Goal: Check status: Check status

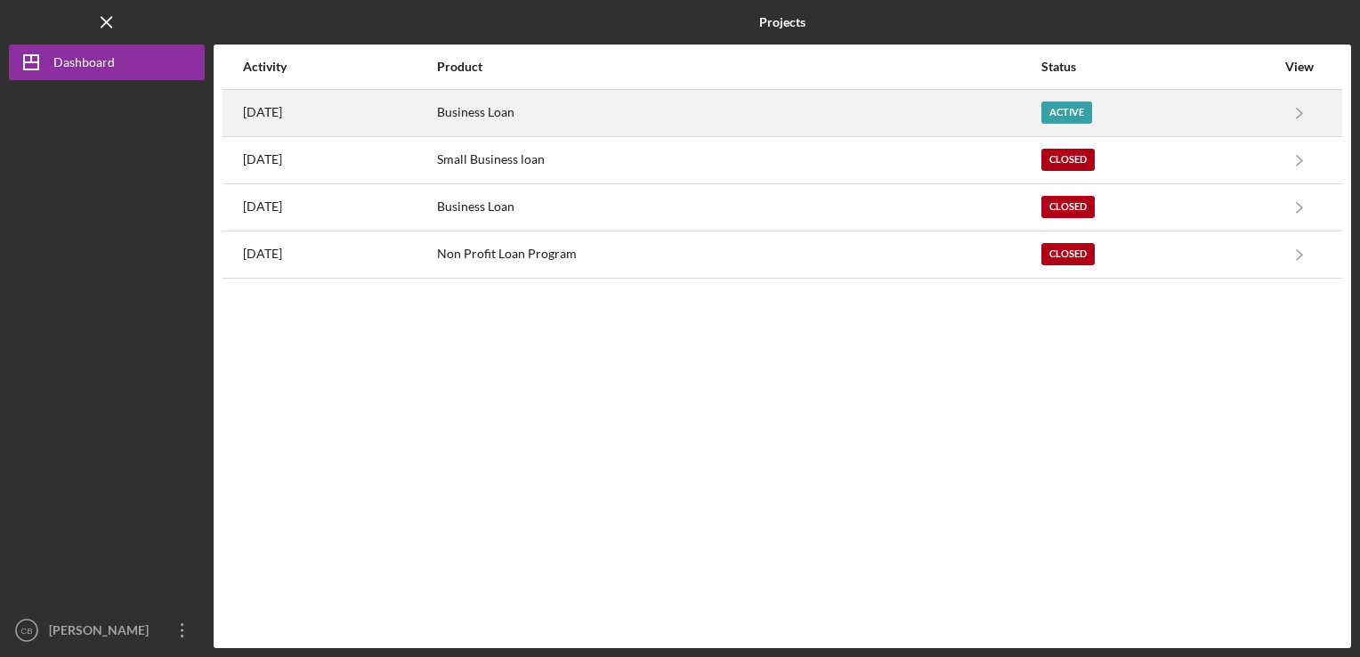
click at [559, 116] on div "Business Loan" at bounding box center [738, 113] width 602 height 44
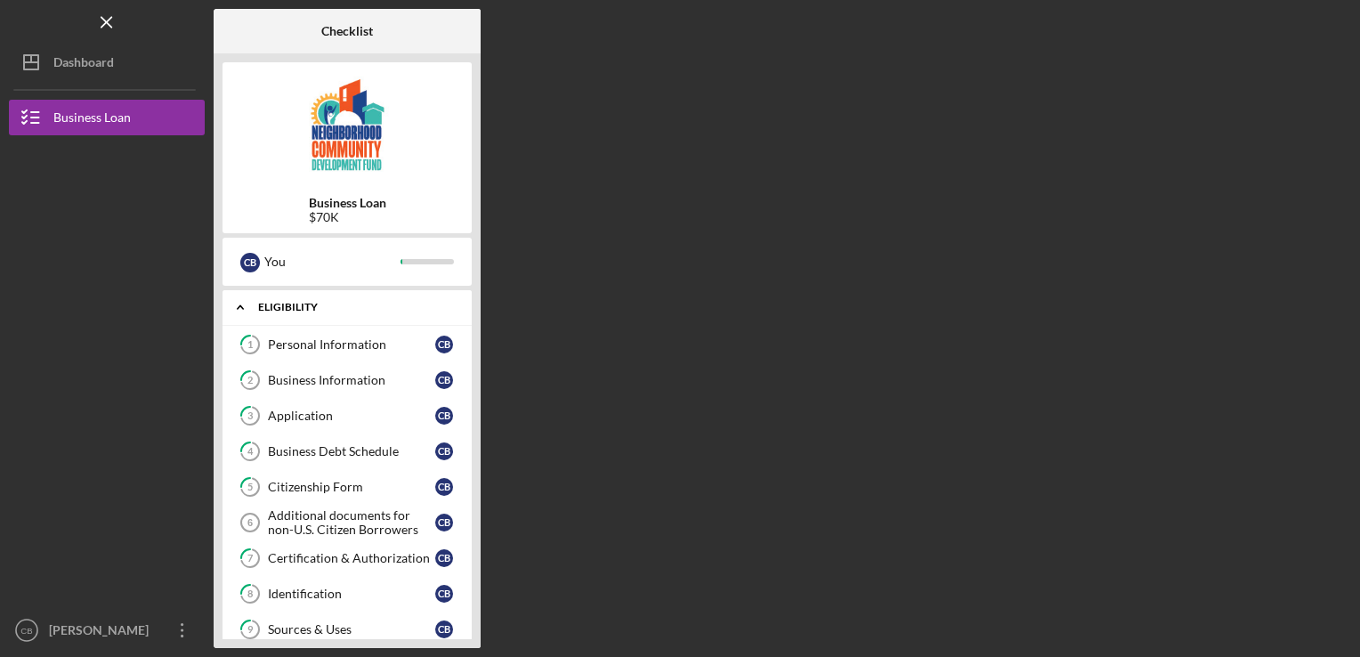
click at [316, 304] on div "Eligibility" at bounding box center [353, 307] width 191 height 11
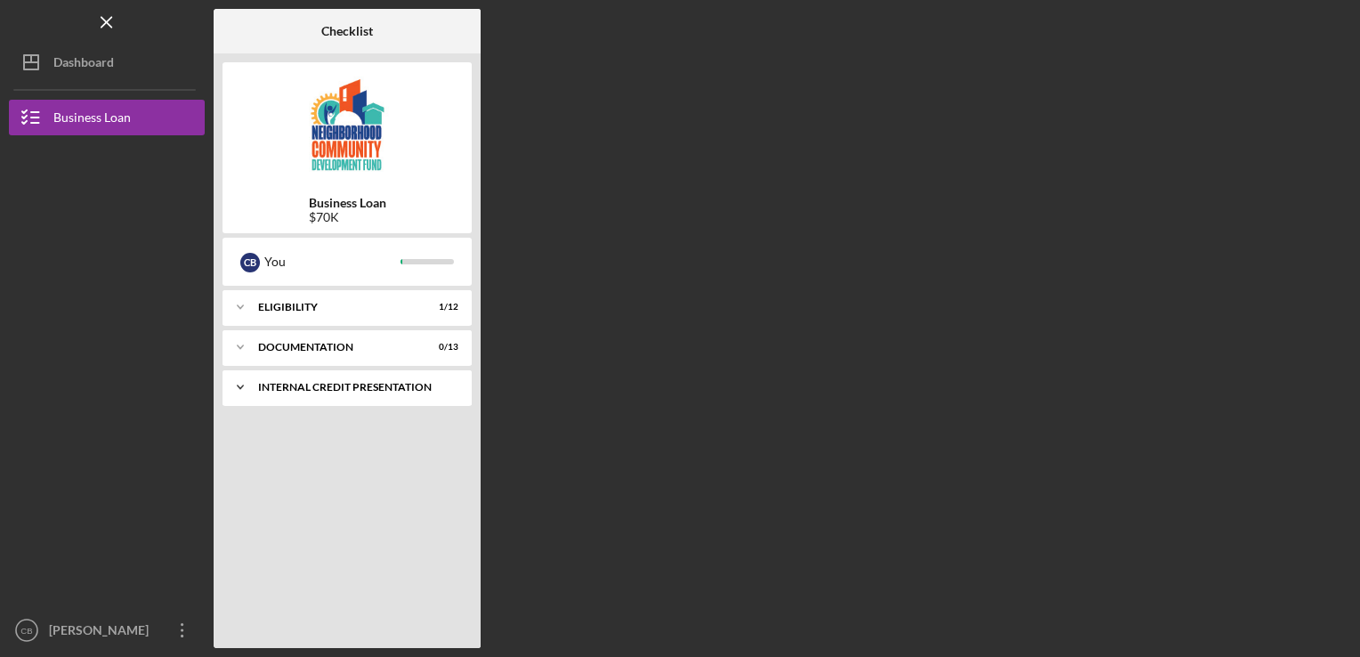
click at [303, 383] on div "Internal Credit Presentation" at bounding box center [353, 387] width 191 height 11
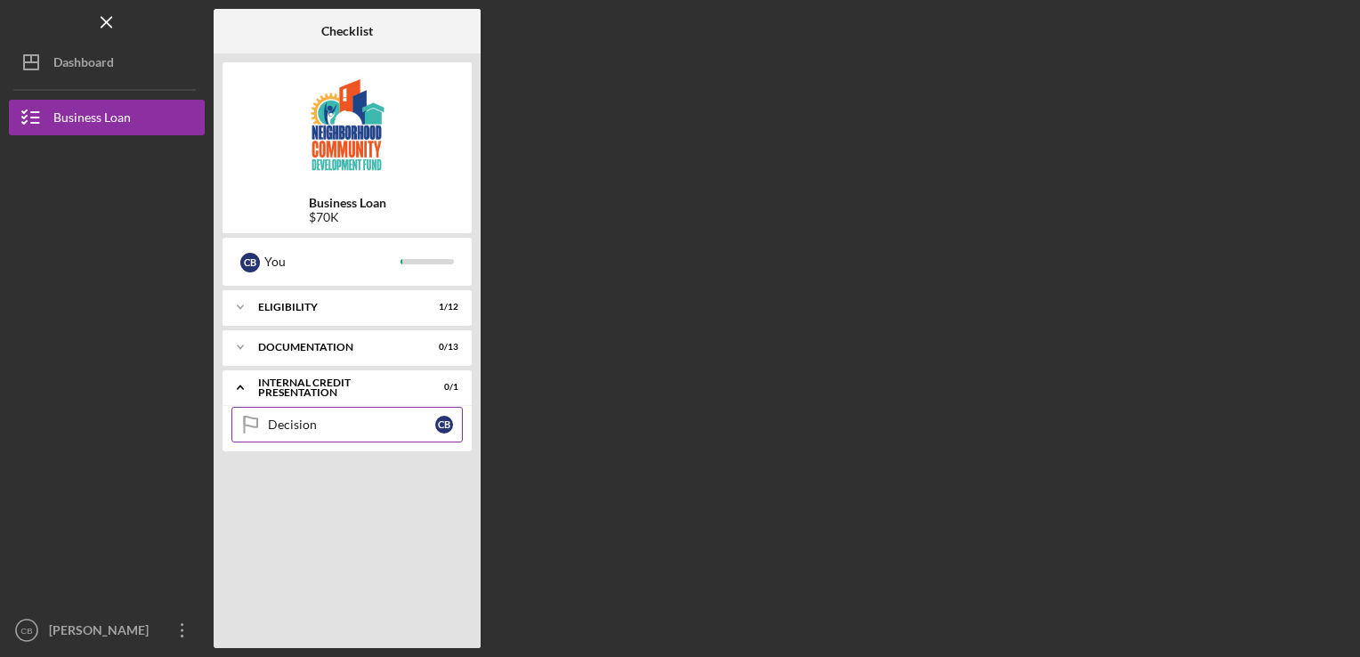
click at [310, 415] on link "Decision Decision C B" at bounding box center [346, 425] width 231 height 36
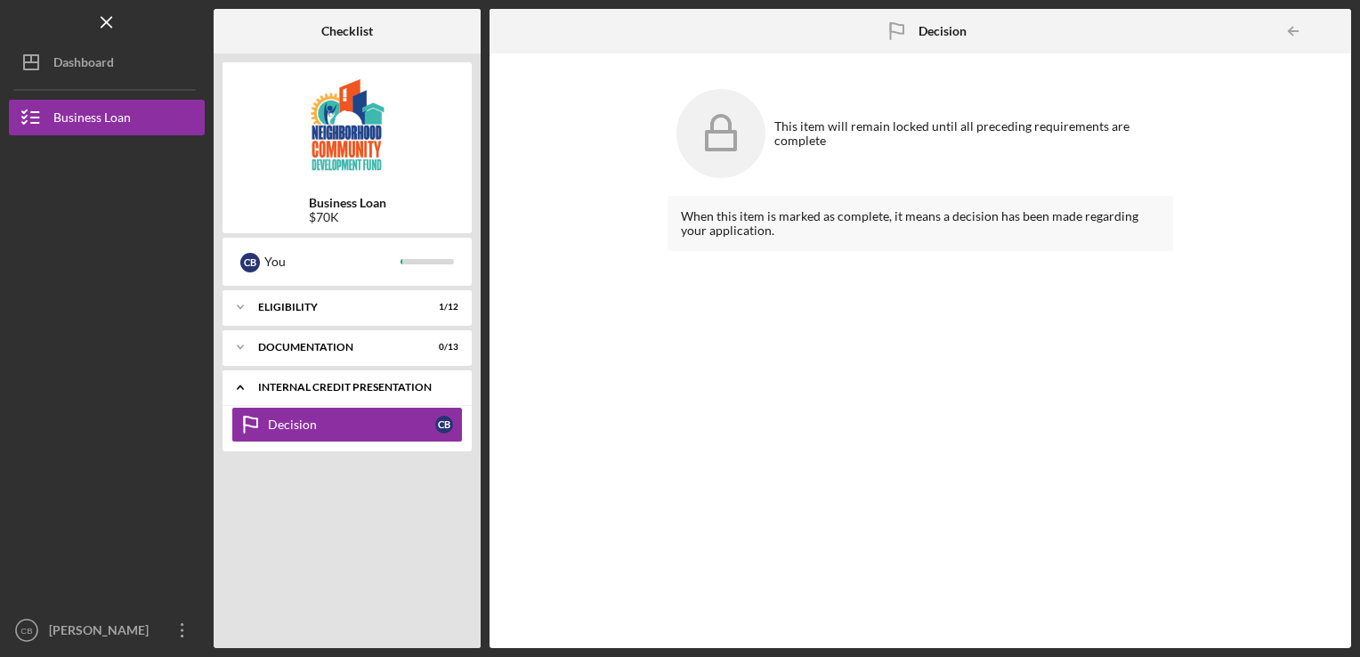
click at [304, 384] on div "Internal Credit Presentation" at bounding box center [353, 387] width 191 height 11
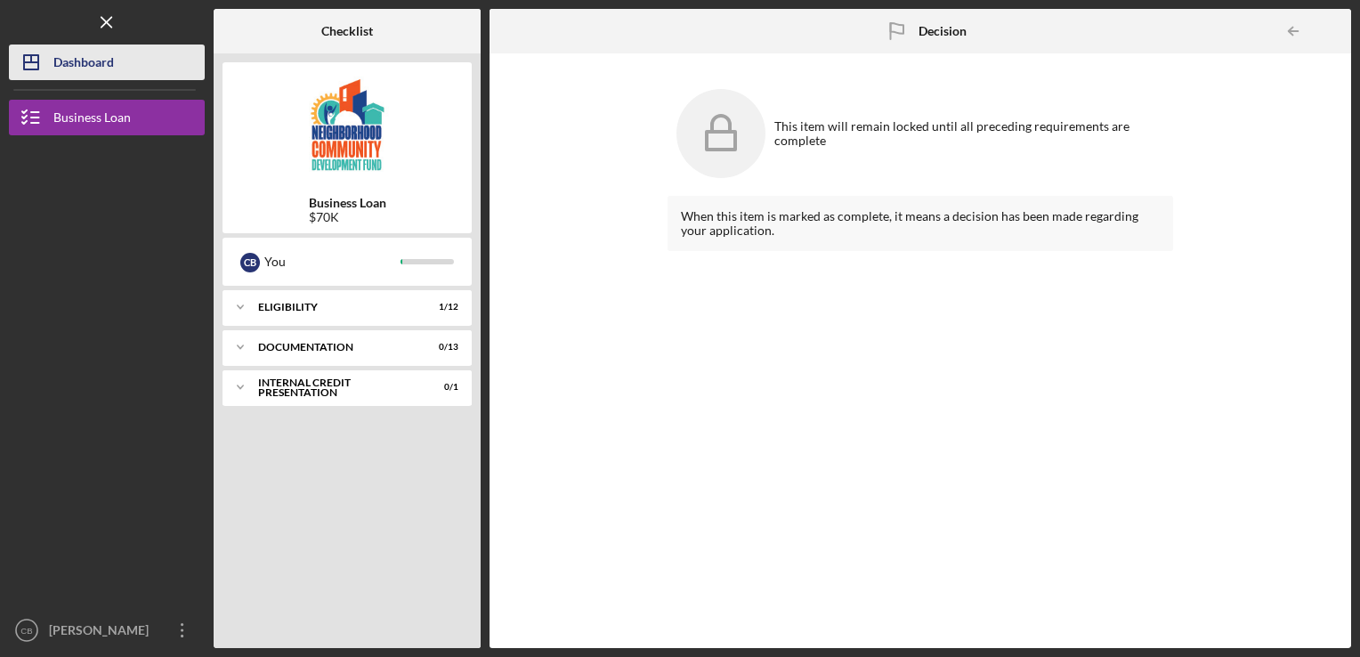
click at [71, 62] on div "Dashboard" at bounding box center [83, 64] width 61 height 40
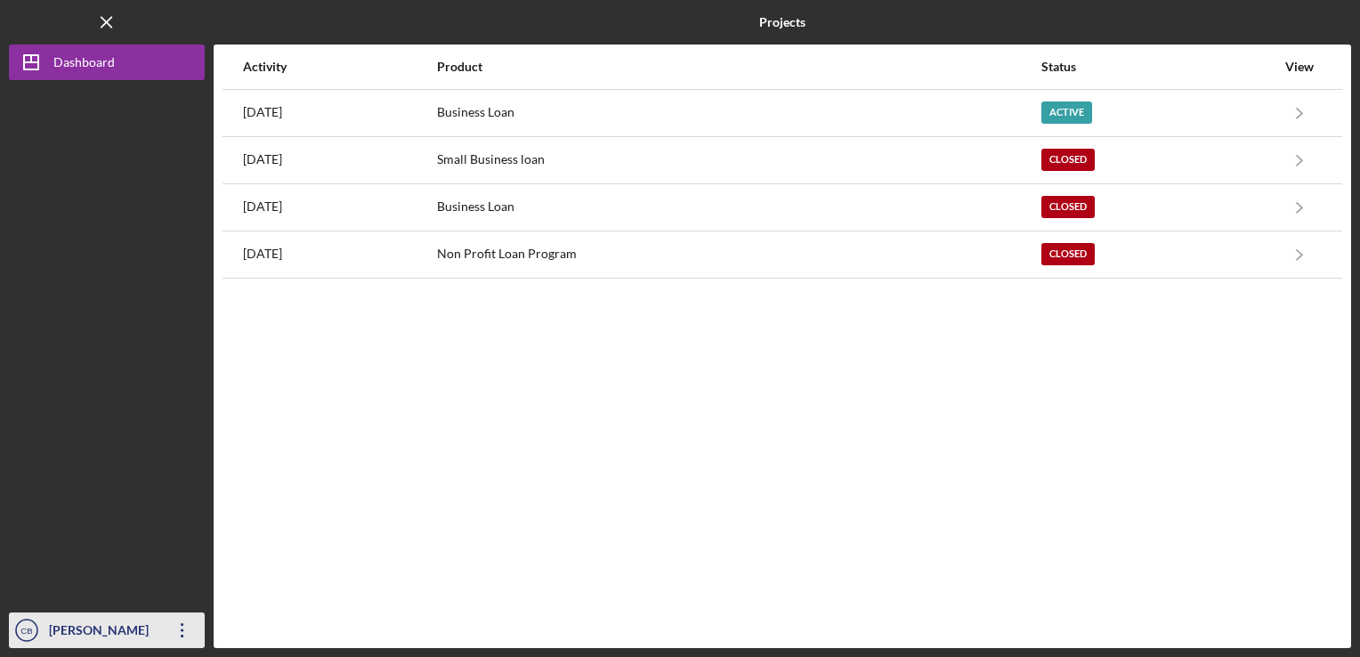
click at [90, 632] on div "[PERSON_NAME]" at bounding box center [102, 632] width 116 height 40
click at [325, 465] on div "Activity Product Status View [DATE] Business Loan Active Icon/Navigate Business…" at bounding box center [782, 345] width 1137 height 603
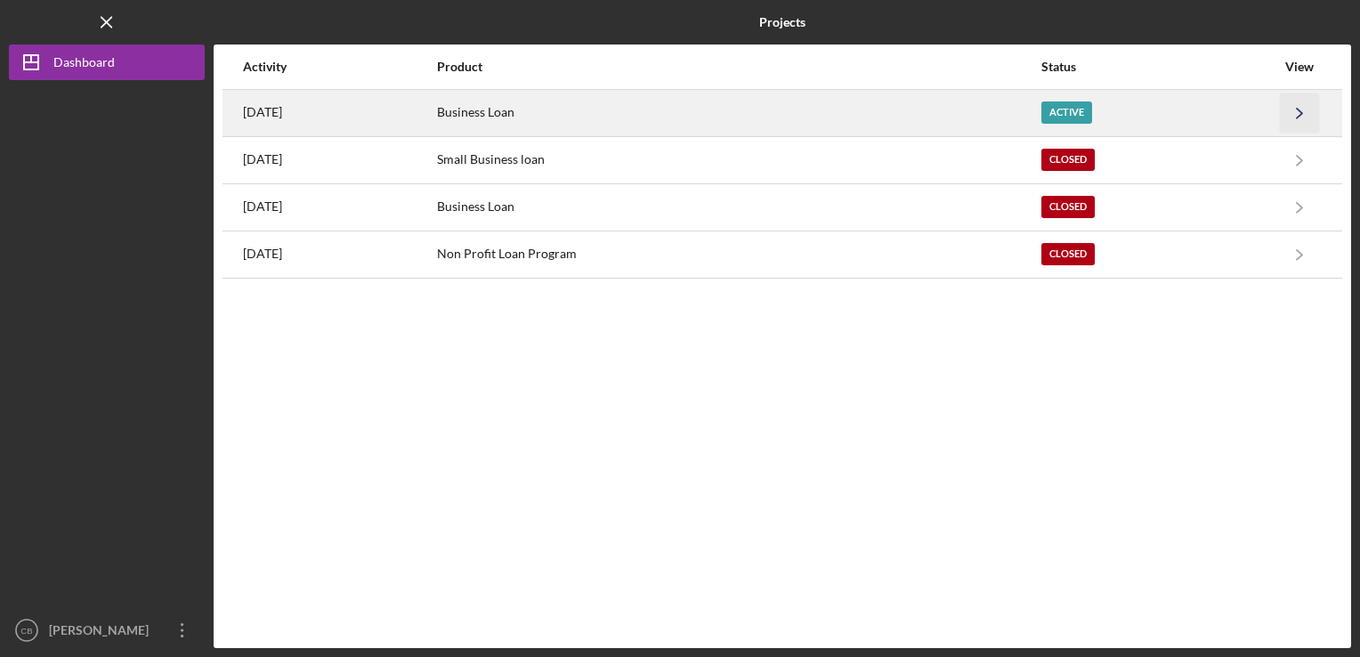
click at [1306, 112] on icon "Icon/Navigate" at bounding box center [1300, 113] width 40 height 40
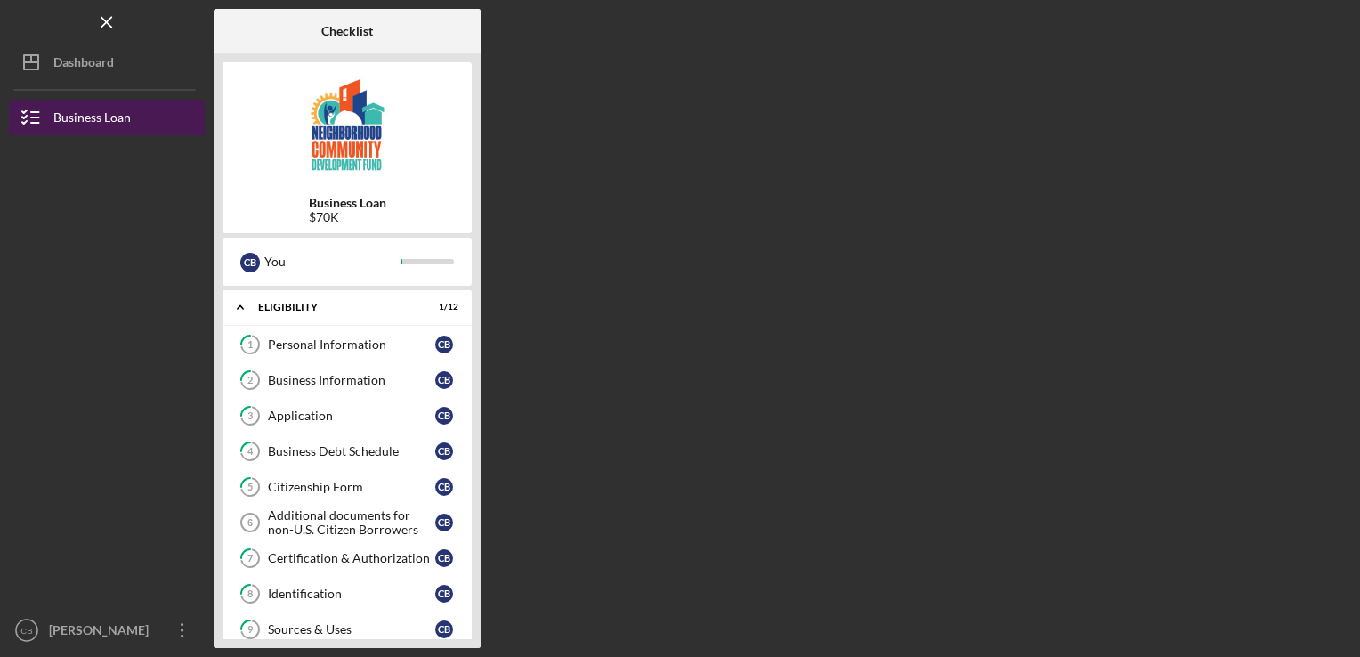
click at [131, 105] on button "Business Loan" at bounding box center [107, 118] width 196 height 36
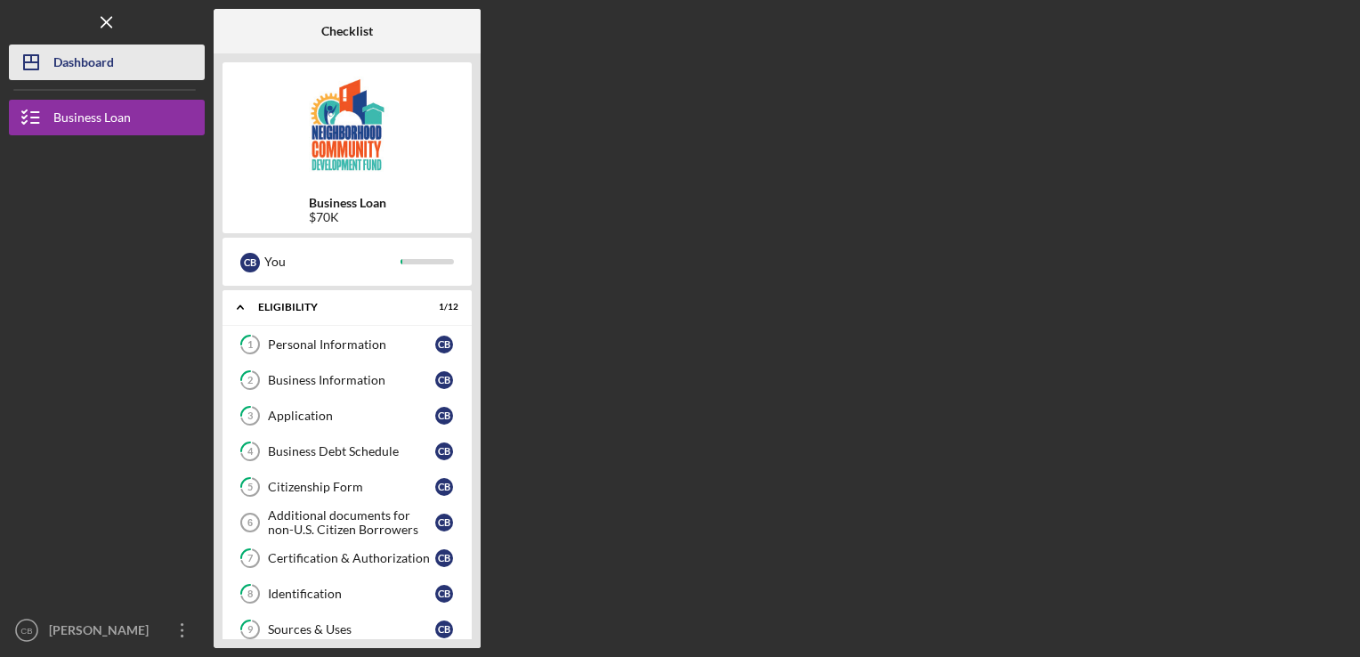
click at [98, 51] on div "Dashboard" at bounding box center [83, 64] width 61 height 40
